Goal: Task Accomplishment & Management: Use online tool/utility

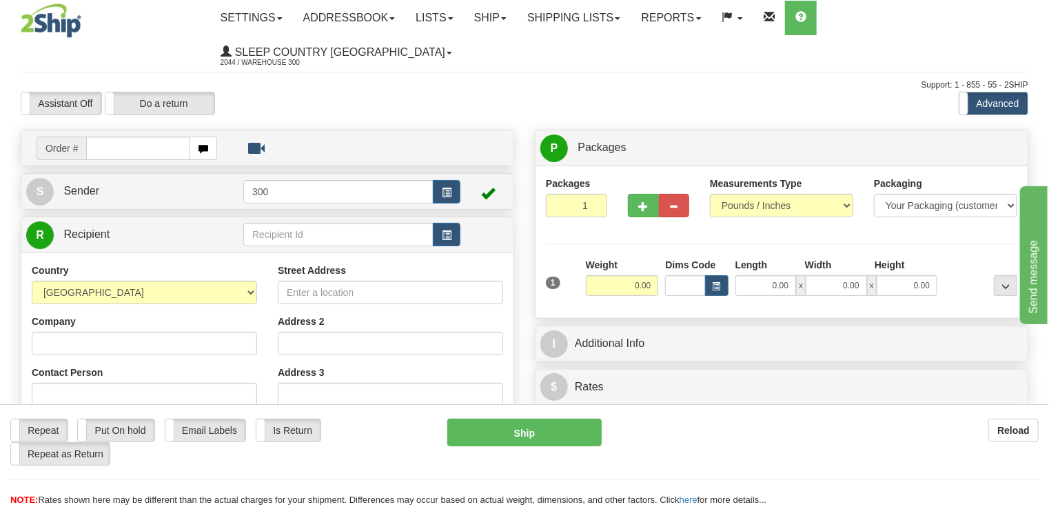
click at [113, 137] on input "text" at bounding box center [137, 148] width 103 height 23
type input "9000H994848"
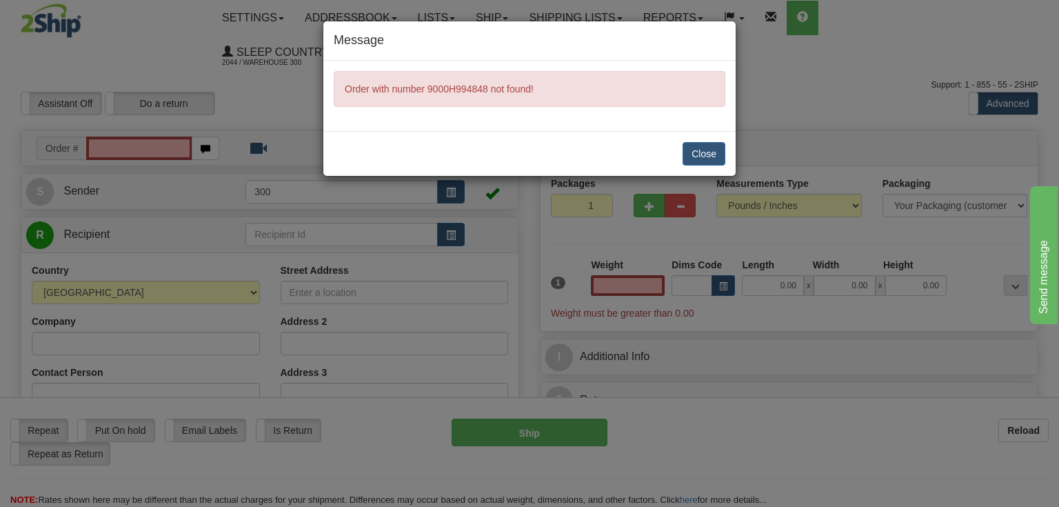
type input "0.00"
drag, startPoint x: 709, startPoint y: 150, endPoint x: 196, endPoint y: 90, distance: 516.4
click at [705, 150] on button "Close" at bounding box center [704, 153] width 43 height 23
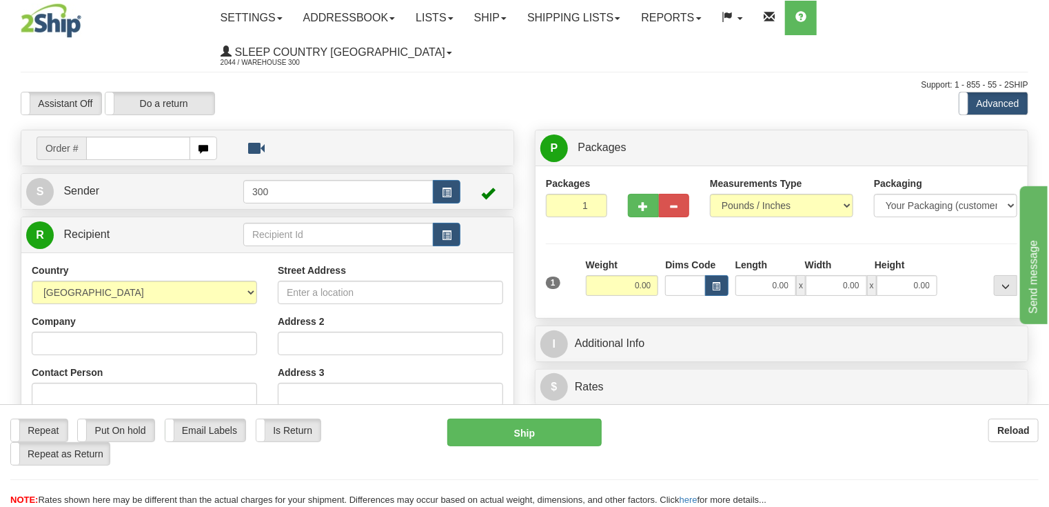
click at [94, 137] on input "text" at bounding box center [137, 148] width 103 height 23
type input "9000H994818"
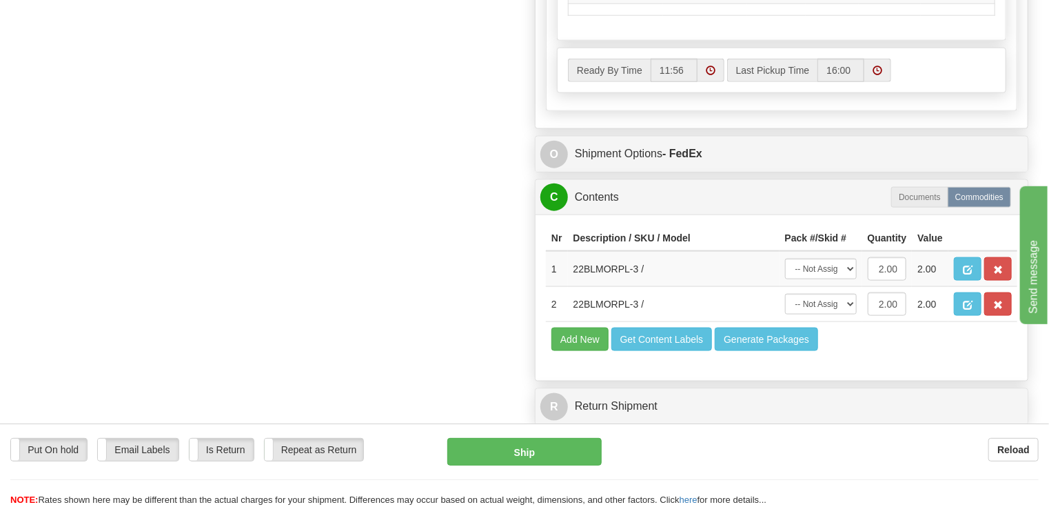
scroll to position [772, 0]
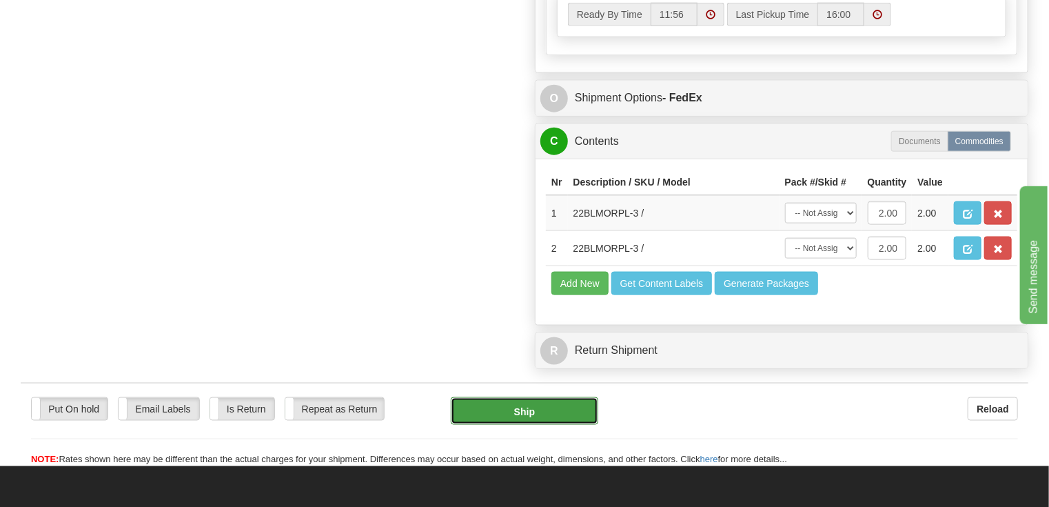
click at [524, 397] on button "Ship" at bounding box center [525, 411] width 148 height 28
type input "92"
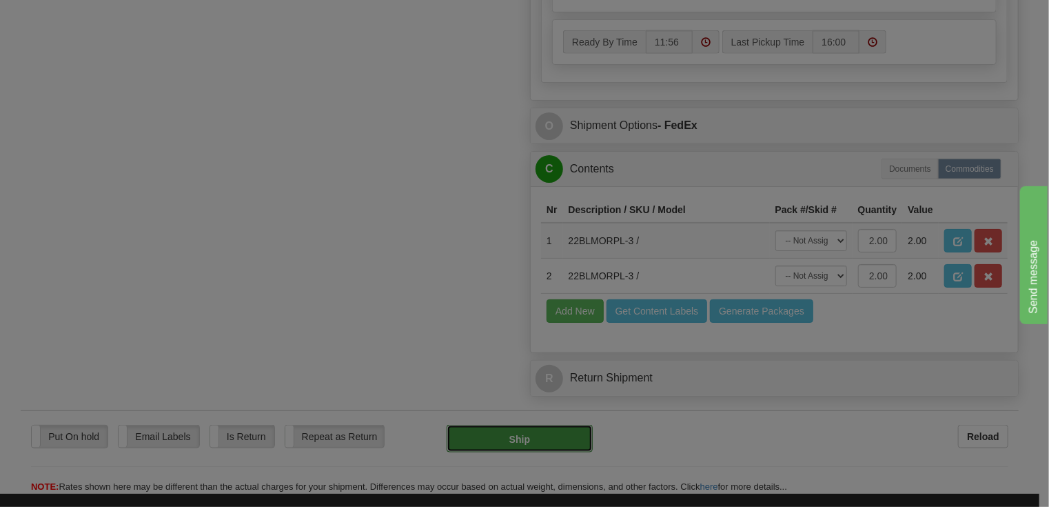
scroll to position [855, 0]
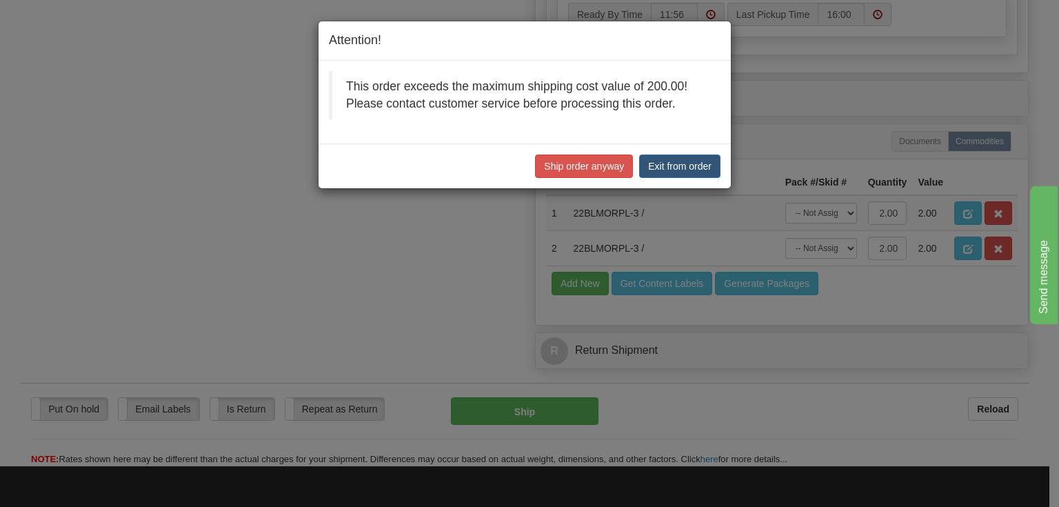
drag, startPoint x: 348, startPoint y: 81, endPoint x: 680, endPoint y: 111, distance: 333.7
click at [678, 112] on blockquote "This order exceeds the maximum shipping cost value of 200.00! Please contact cu…" at bounding box center [525, 95] width 392 height 48
copy p "This order exceeds the maximum shipping cost value of 200.00! Please contact cu…"
click at [671, 168] on button "Exit from order" at bounding box center [679, 165] width 81 height 23
